Goal: Navigation & Orientation: Find specific page/section

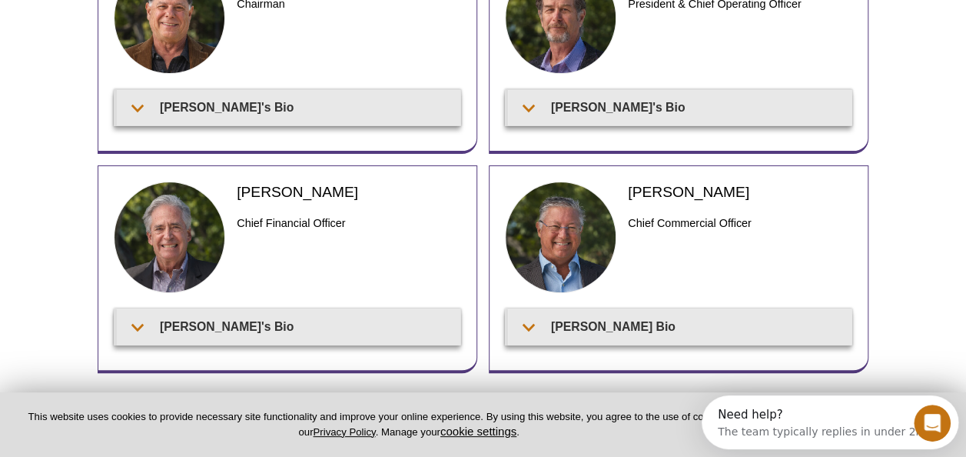
scroll to position [214, 0]
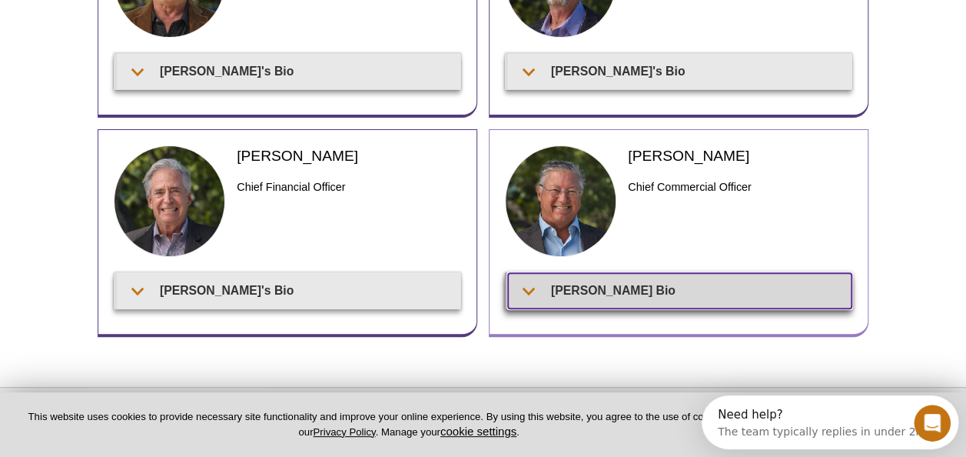
click at [555, 289] on summary "[PERSON_NAME] Bio" at bounding box center [680, 290] width 344 height 35
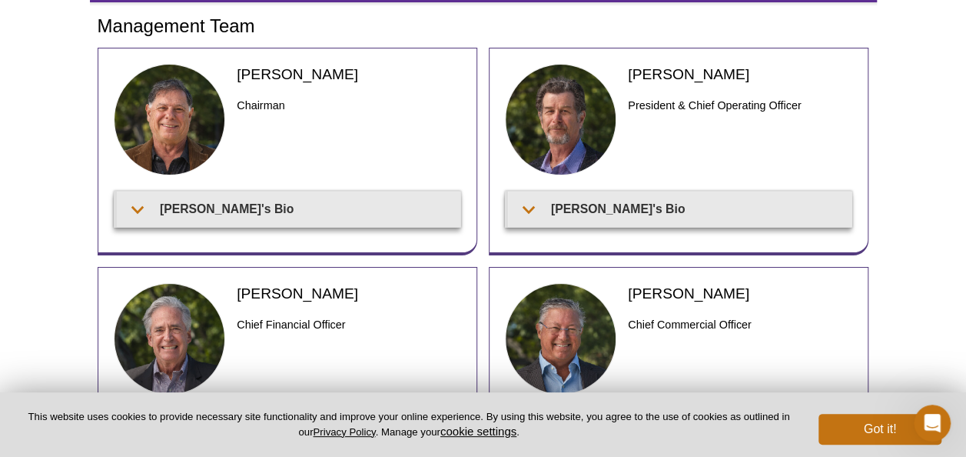
scroll to position [0, 0]
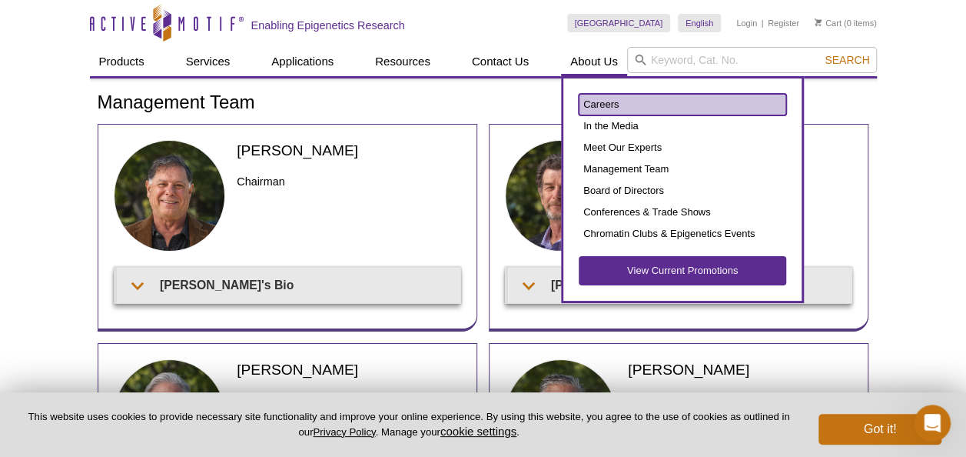
click at [607, 101] on link "Careers" at bounding box center [683, 105] width 208 height 22
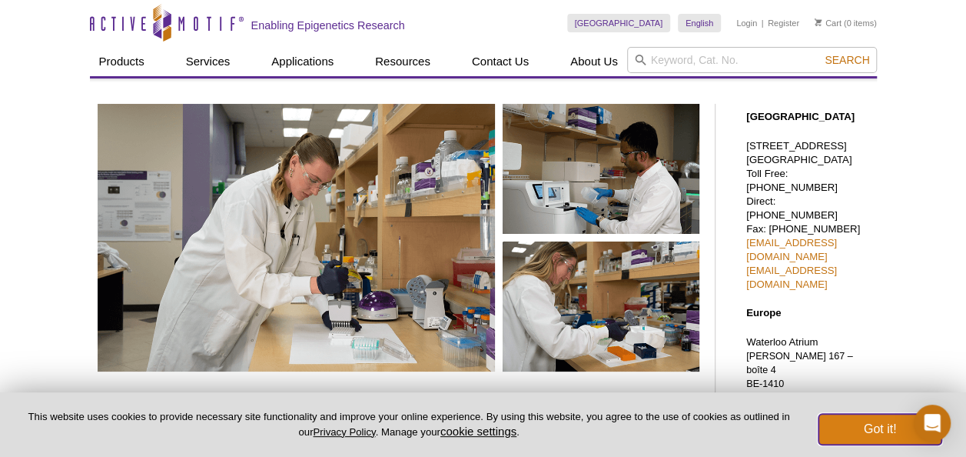
click at [858, 417] on button "Got it!" at bounding box center [880, 429] width 123 height 31
